Goal: Information Seeking & Learning: Find specific fact

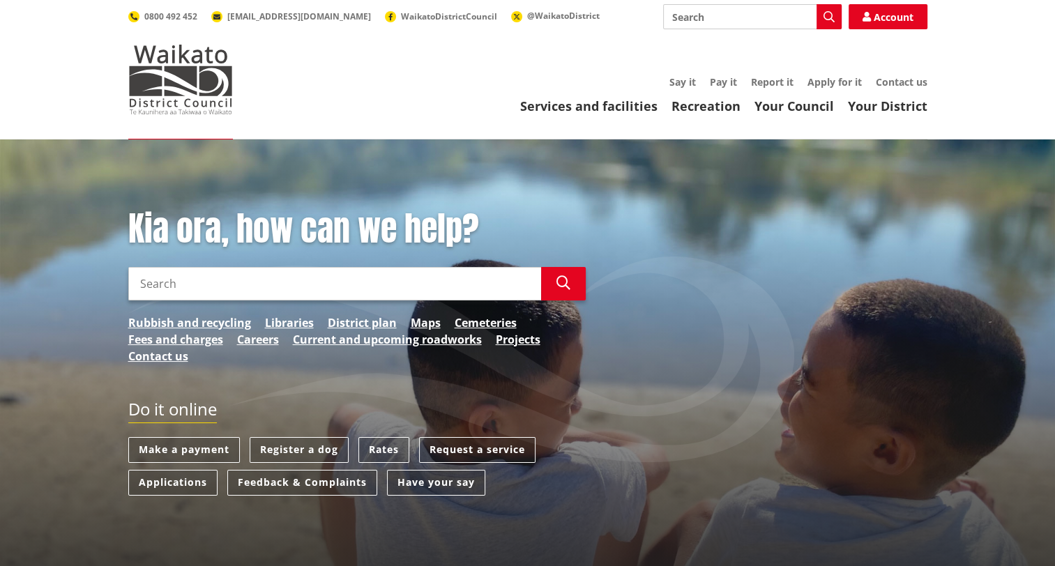
click at [347, 287] on input "Search" at bounding box center [334, 283] width 413 height 33
type input "rates reolution"
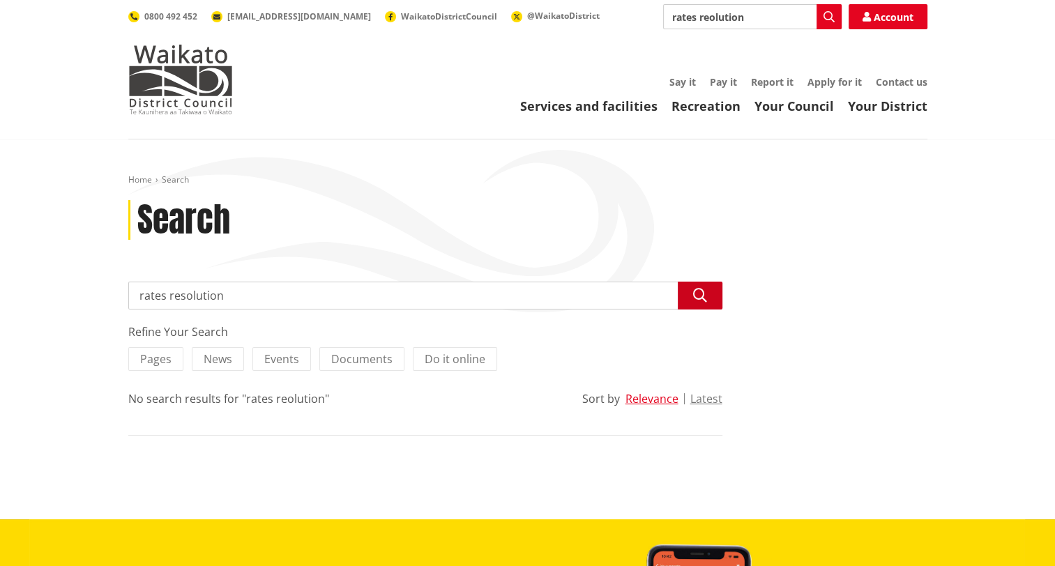
type input "rates resolution"
click at [700, 302] on button "Search" at bounding box center [700, 296] width 45 height 28
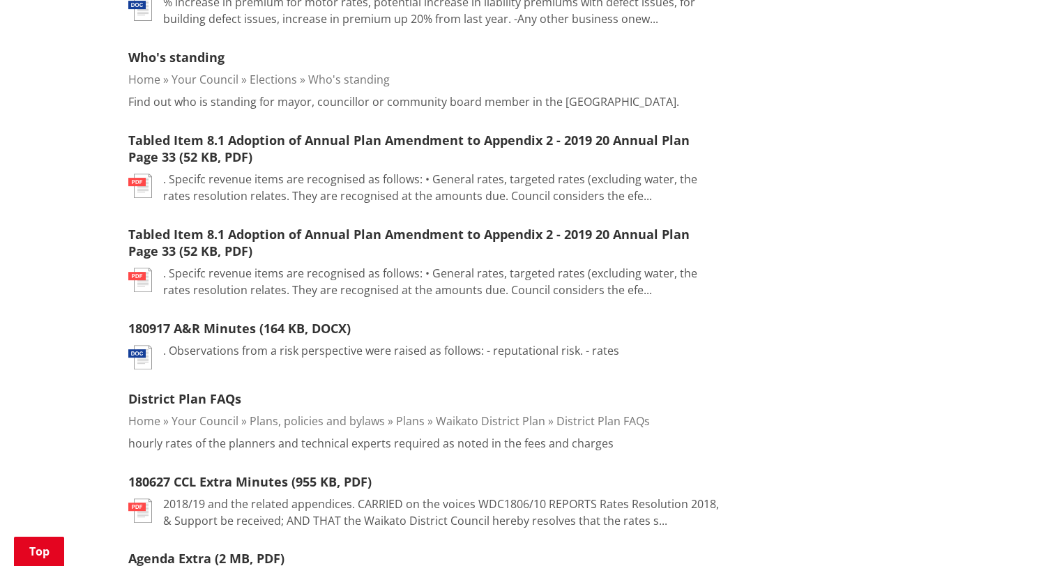
scroll to position [209, 0]
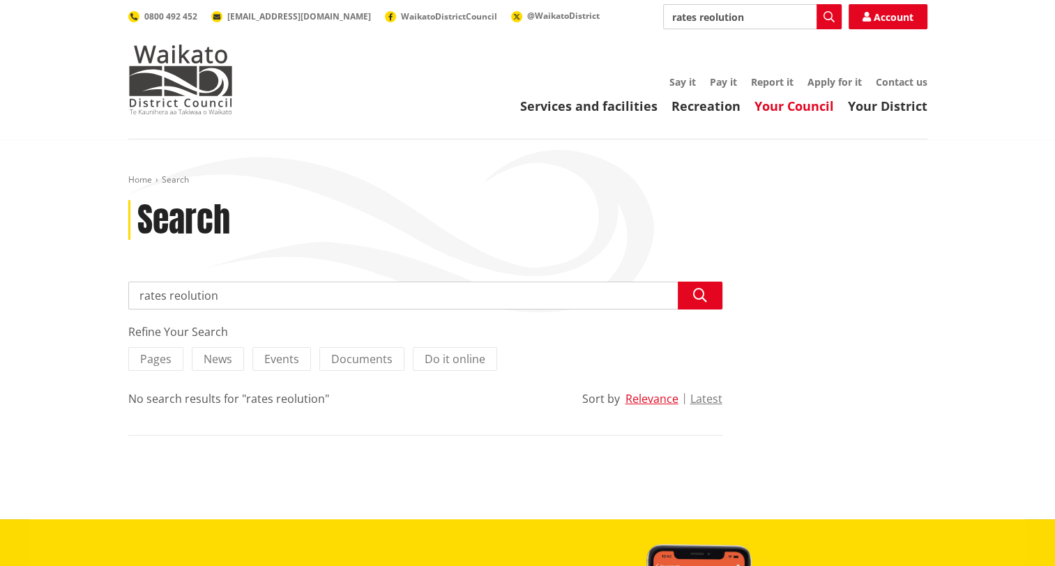
click at [776, 100] on link "Your Council" at bounding box center [795, 106] width 80 height 17
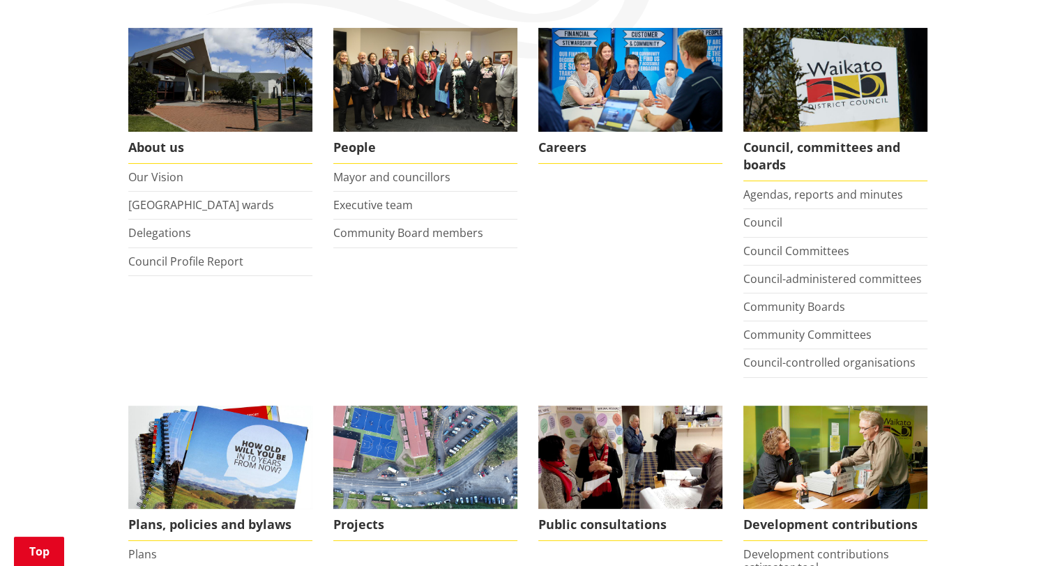
scroll to position [279, 0]
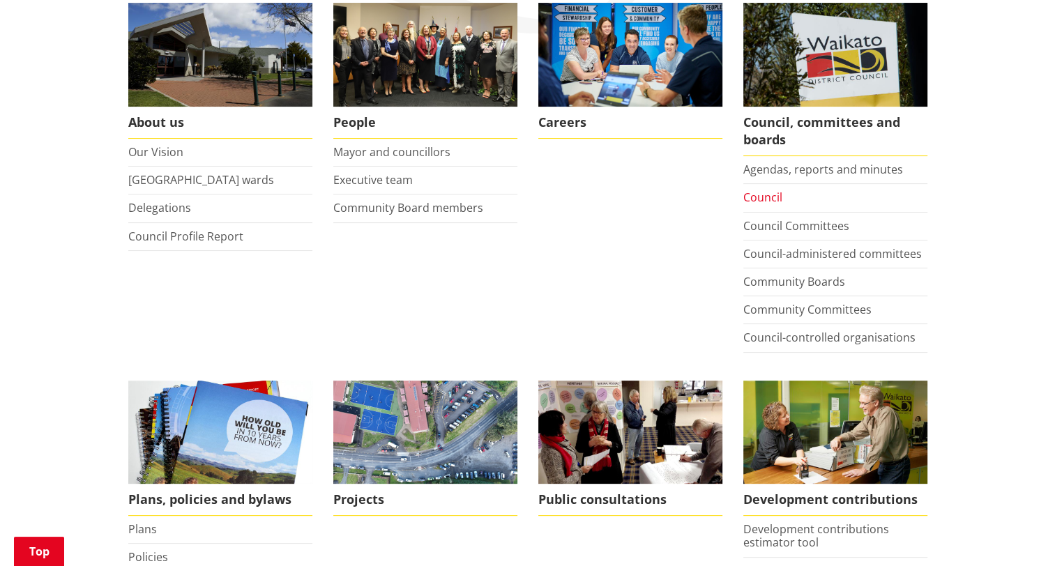
click at [773, 199] on link "Council" at bounding box center [762, 197] width 39 height 15
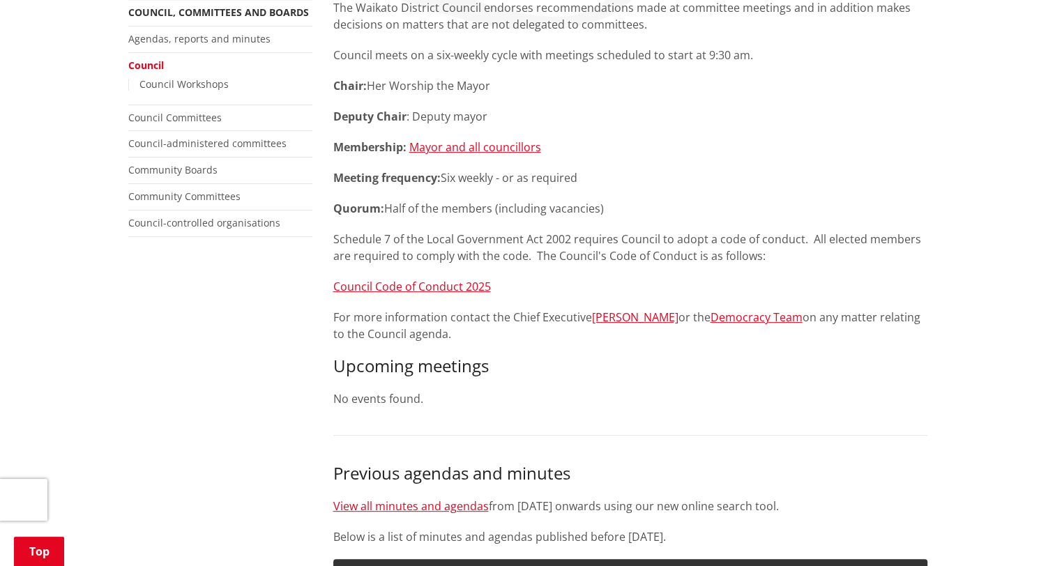
scroll to position [209, 0]
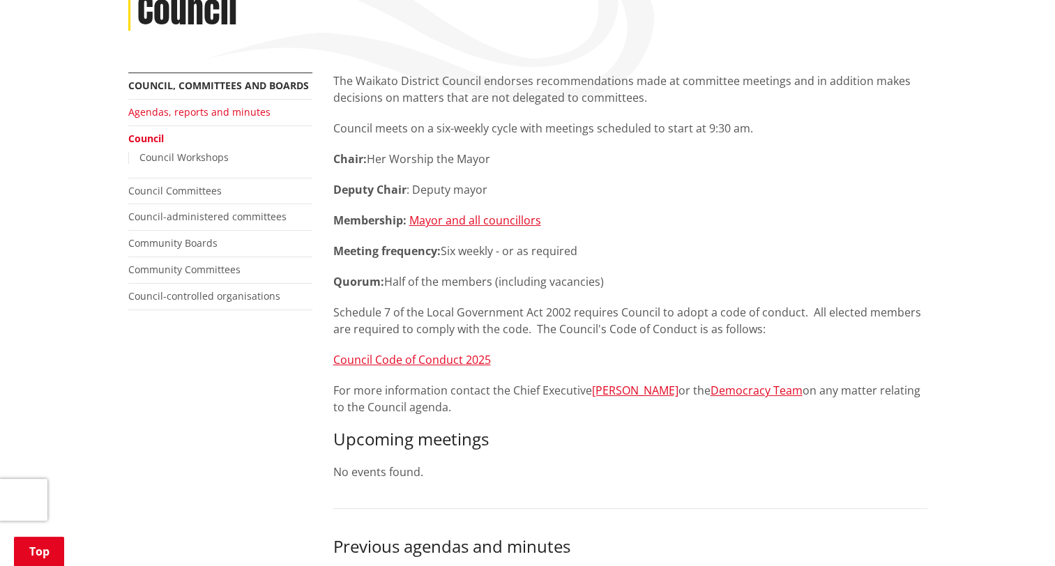
click at [222, 117] on link "Agendas, reports and minutes" at bounding box center [199, 111] width 142 height 13
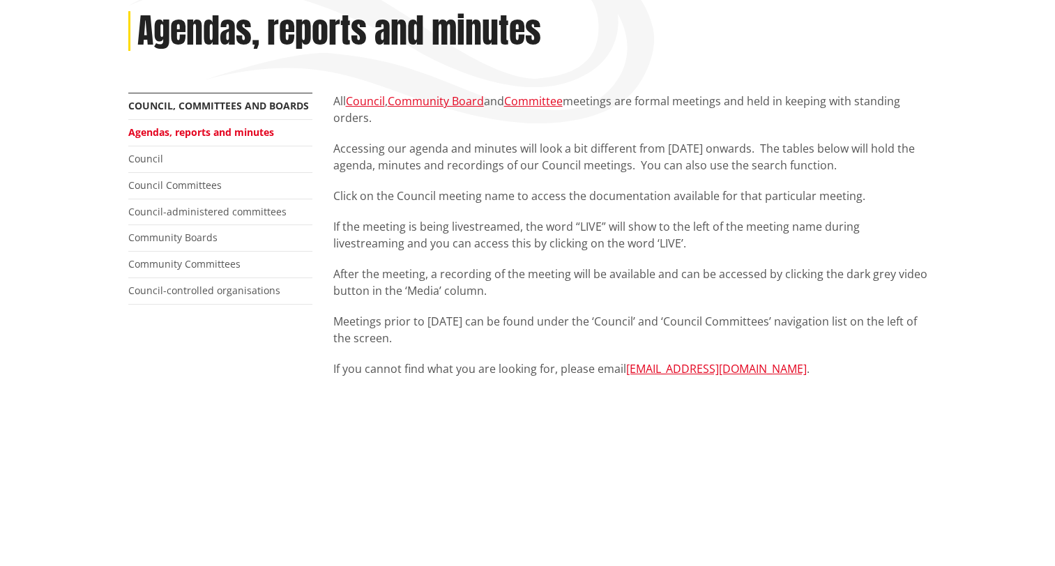
scroll to position [209, 0]
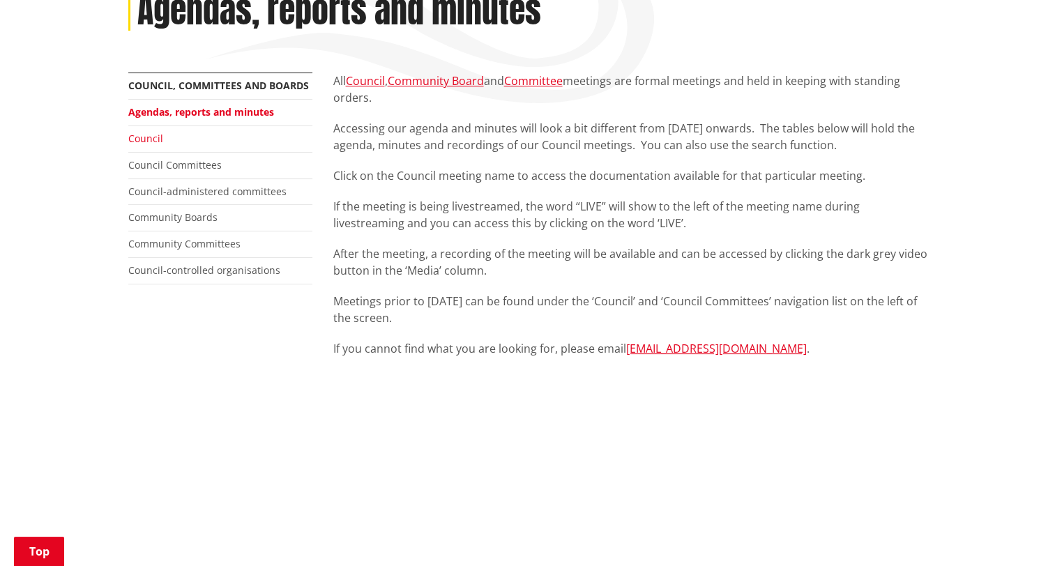
click at [144, 139] on link "Council" at bounding box center [145, 138] width 35 height 13
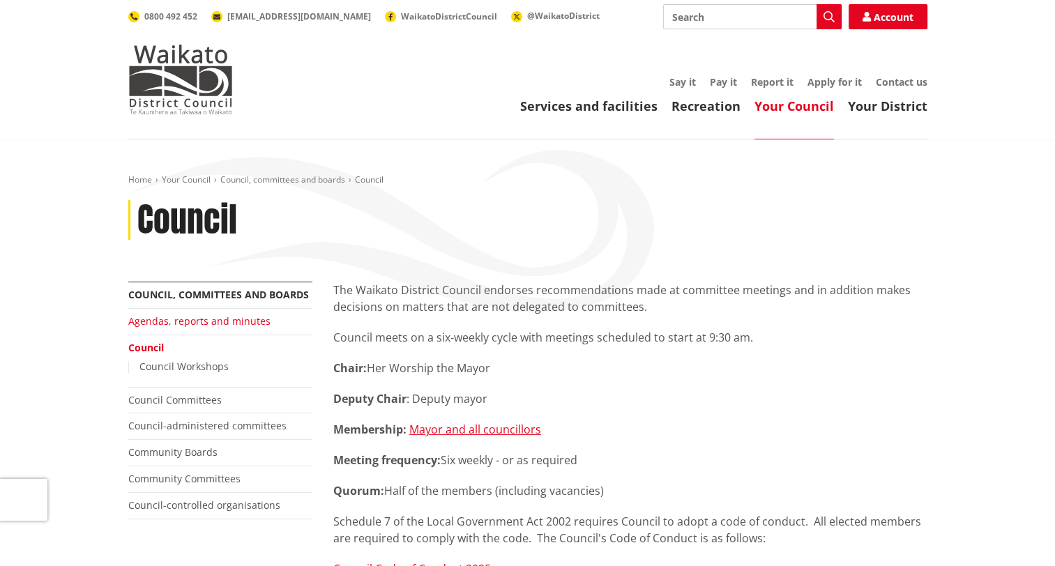
click at [172, 321] on link "Agendas, reports and minutes" at bounding box center [199, 321] width 142 height 13
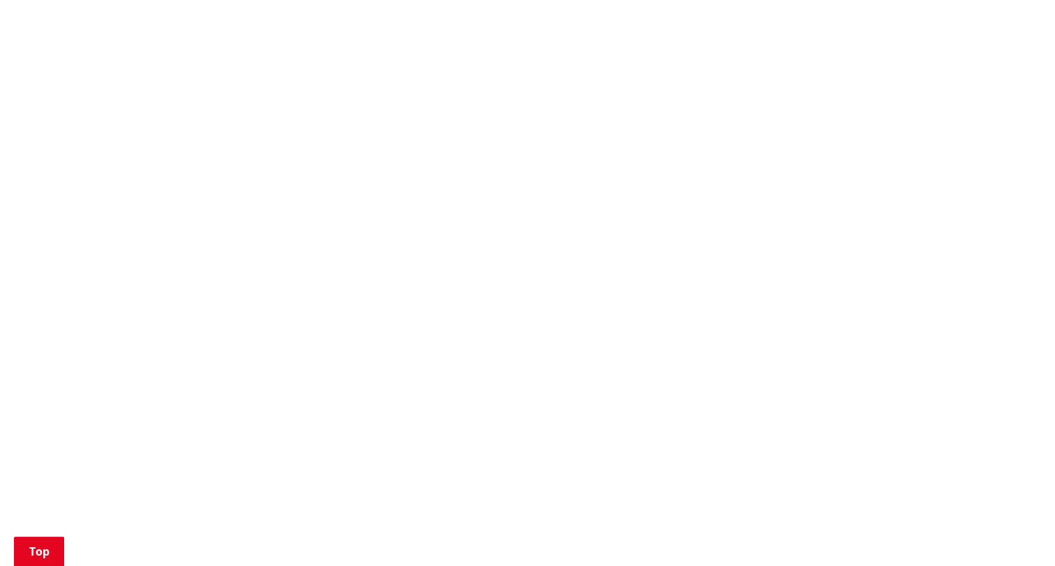
scroll to position [907, 0]
click at [223, 275] on div "More from this section Council, committees and boards Agendas, reports and minu…" at bounding box center [528, 224] width 820 height 1698
